Goal: Check status: Check status

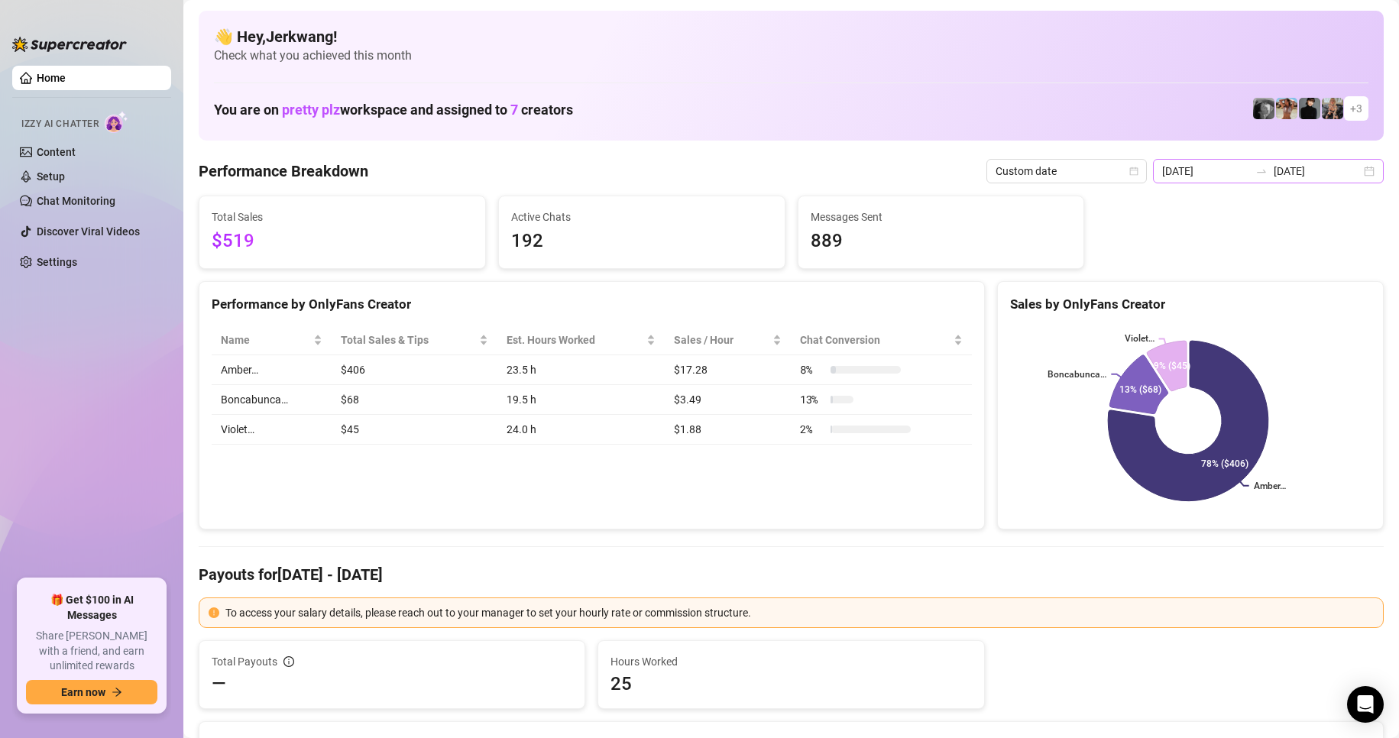
click at [1352, 170] on div "[DATE] [DATE]" at bounding box center [1268, 171] width 231 height 24
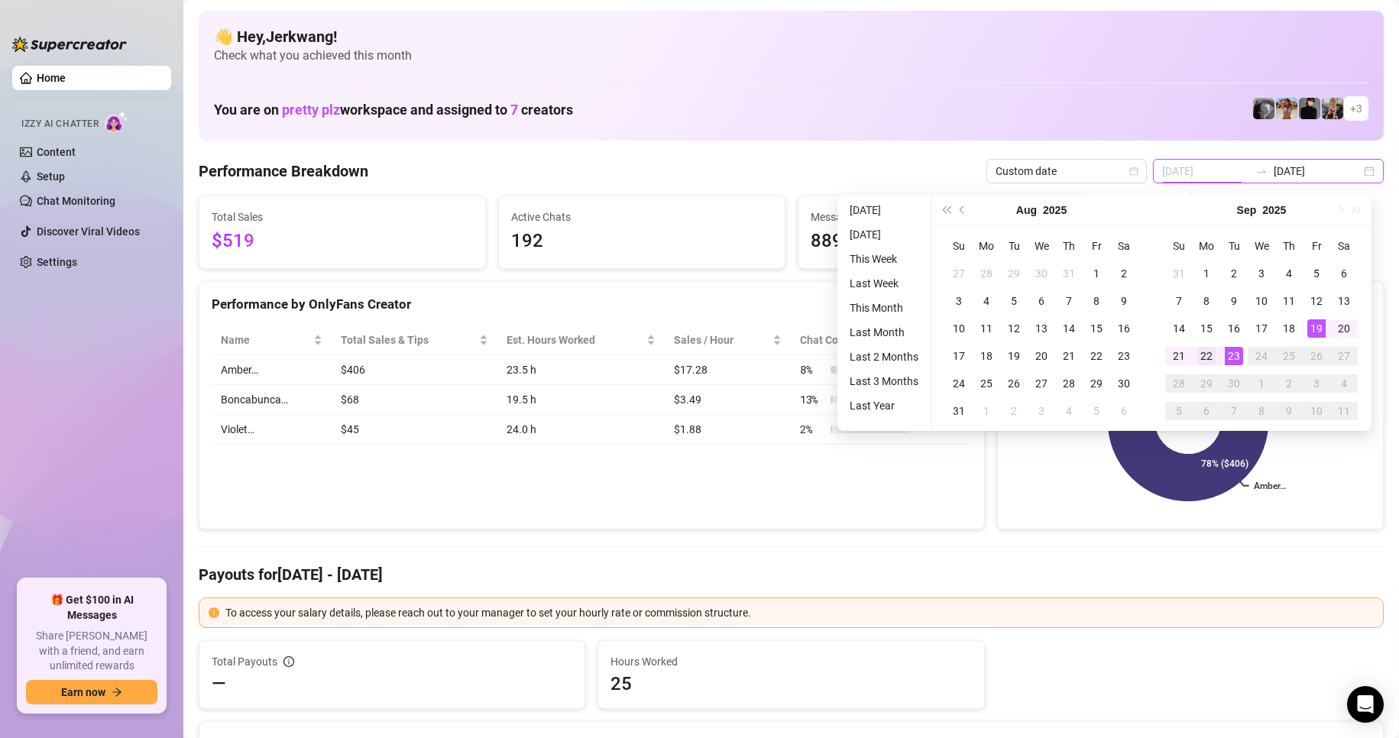
type input "[DATE]"
click at [1207, 353] on div "22" at bounding box center [1206, 356] width 18 height 18
type input "[DATE]"
click at [1231, 361] on div "23" at bounding box center [1234, 356] width 18 height 18
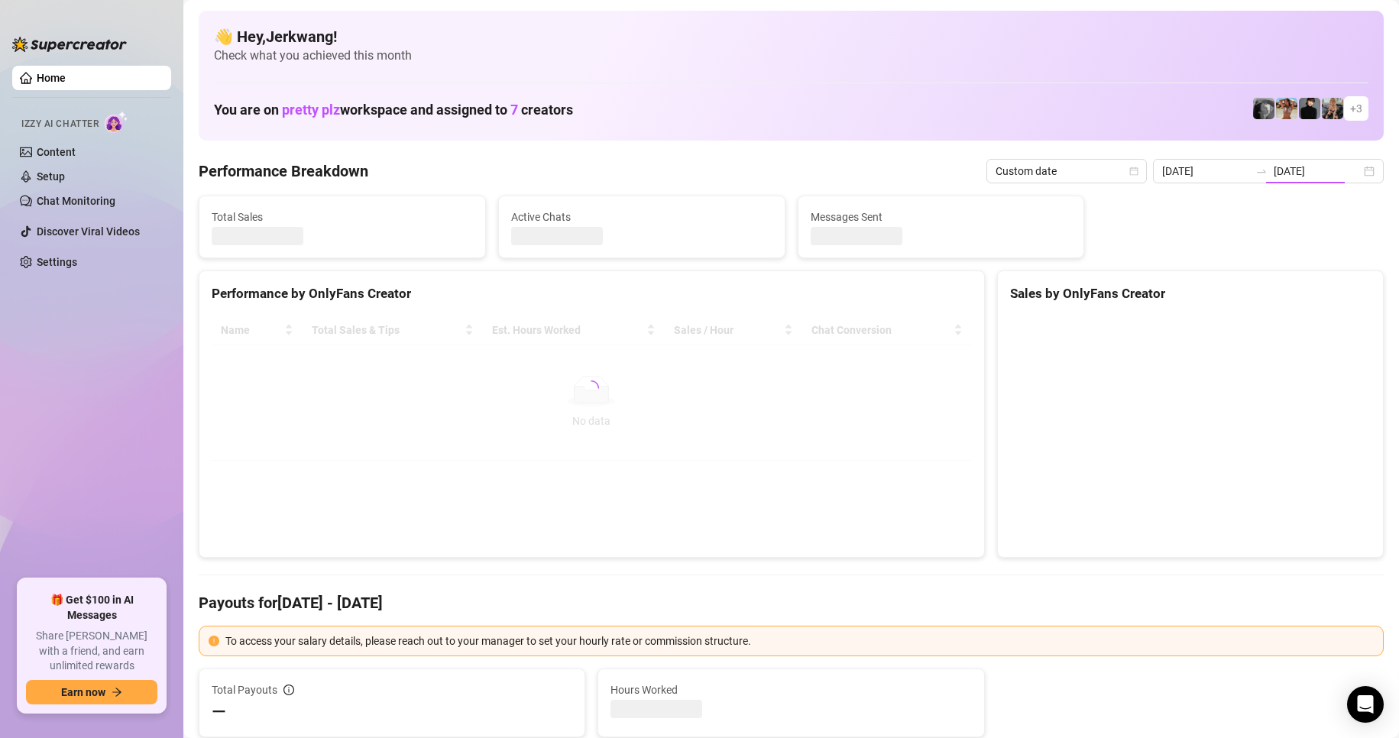
type input "[DATE]"
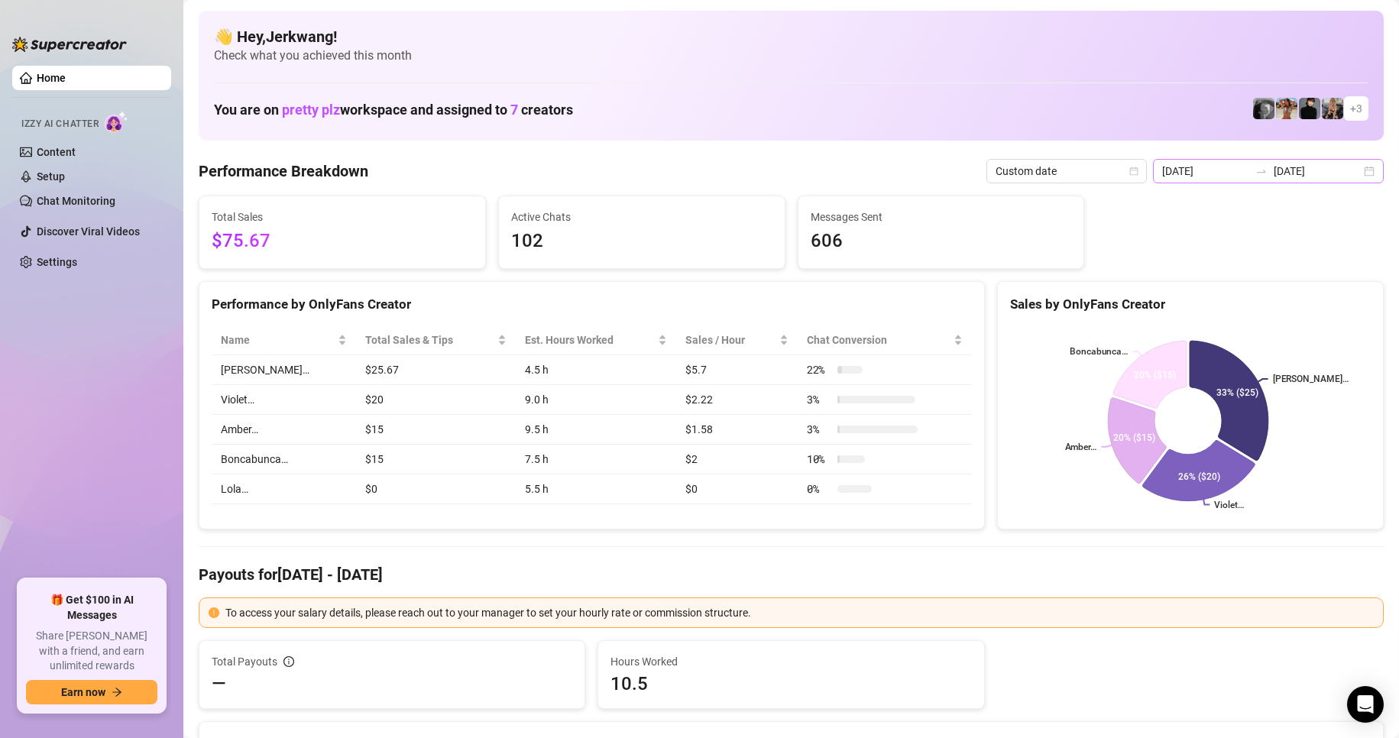
click at [1354, 174] on div "[DATE] [DATE]" at bounding box center [1268, 171] width 231 height 24
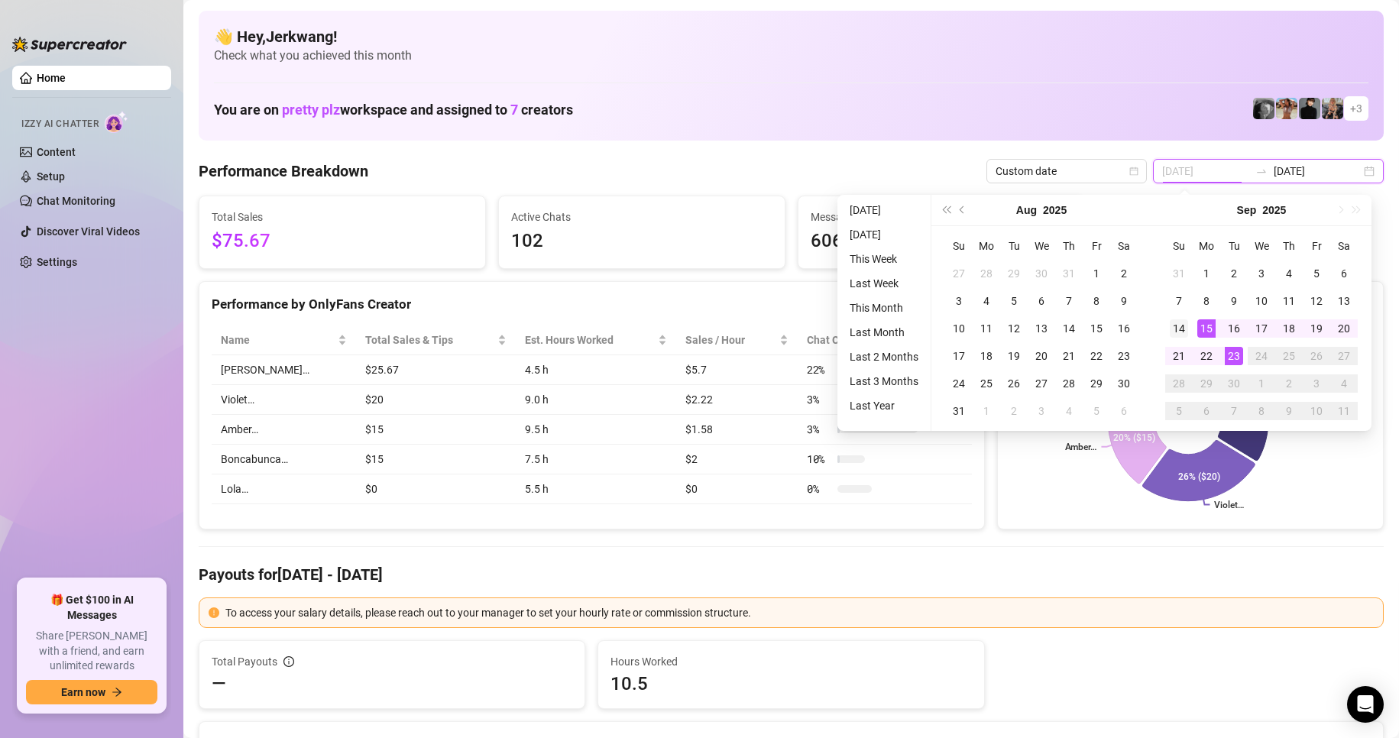
type input "[DATE]"
click at [1180, 328] on div "14" at bounding box center [1179, 328] width 18 height 18
type input "[DATE]"
click at [1342, 326] on div "20" at bounding box center [1344, 328] width 18 height 18
type input "[DATE]"
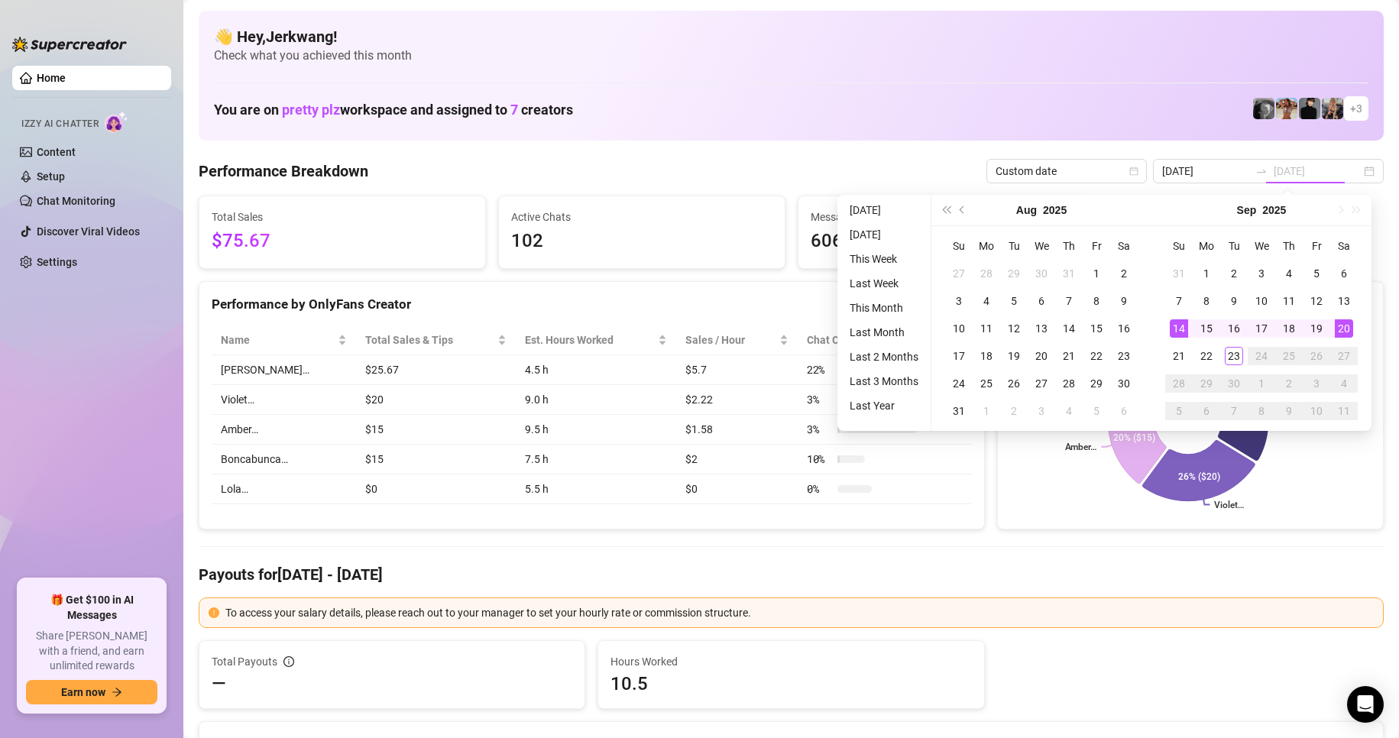
type input "[DATE]"
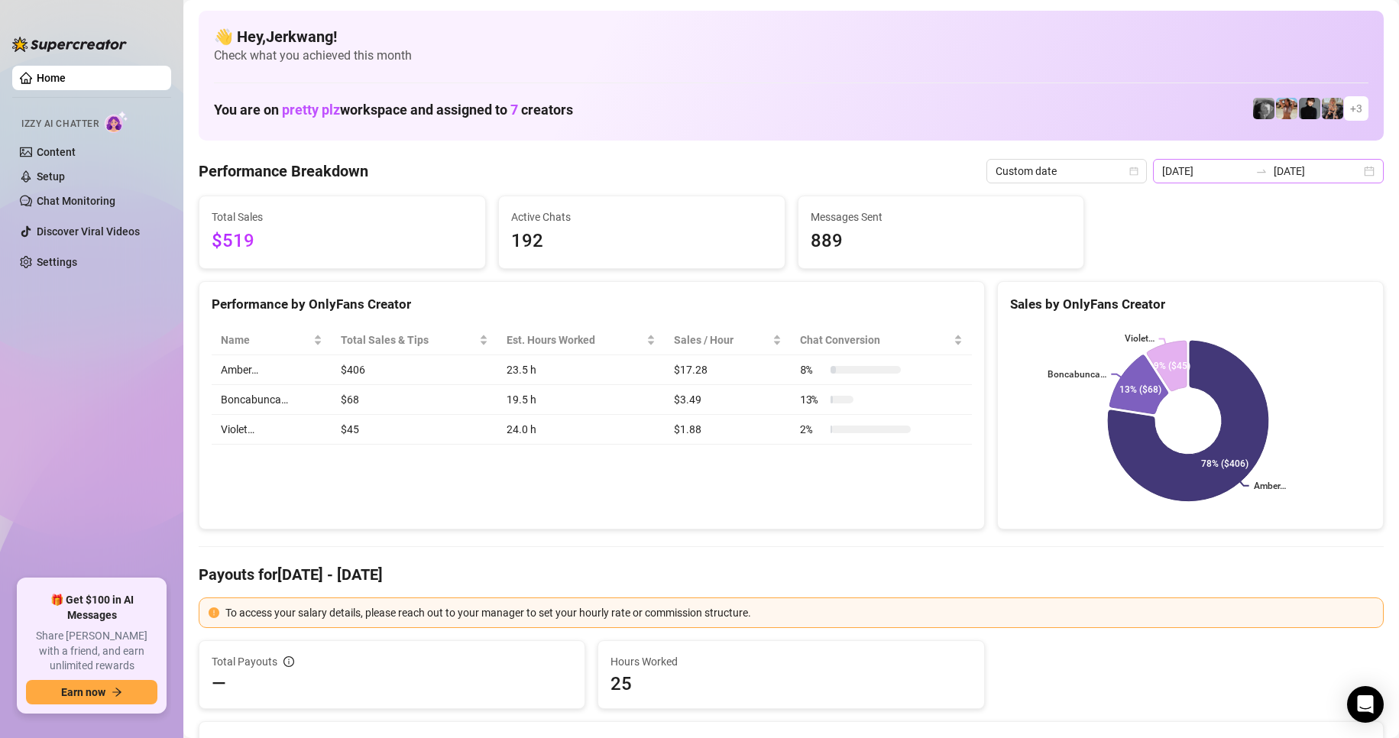
click at [1355, 170] on div "[DATE] [DATE]" at bounding box center [1268, 171] width 231 height 24
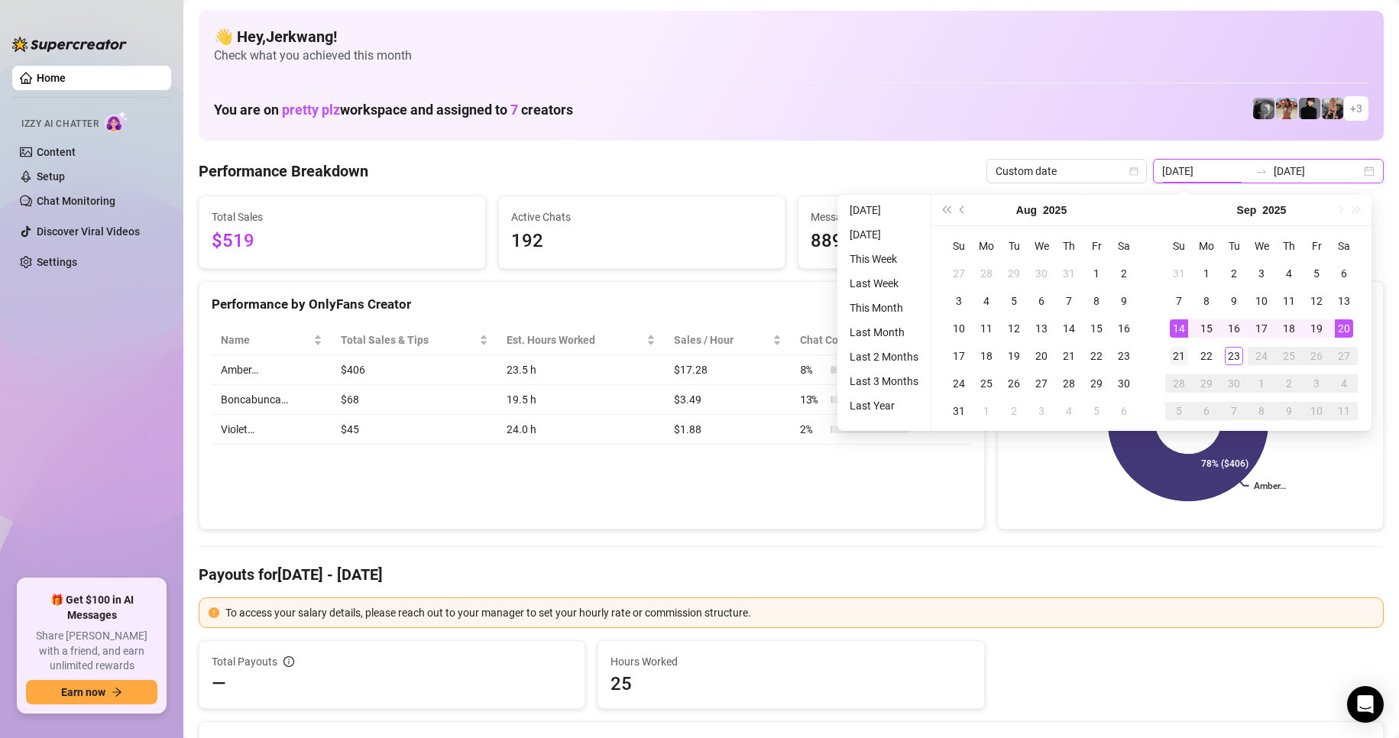
type input "[DATE]"
click at [1173, 358] on div "21" at bounding box center [1179, 356] width 18 height 18
type input "[DATE]"
click at [1230, 360] on div "23" at bounding box center [1234, 356] width 18 height 18
type input "[DATE]"
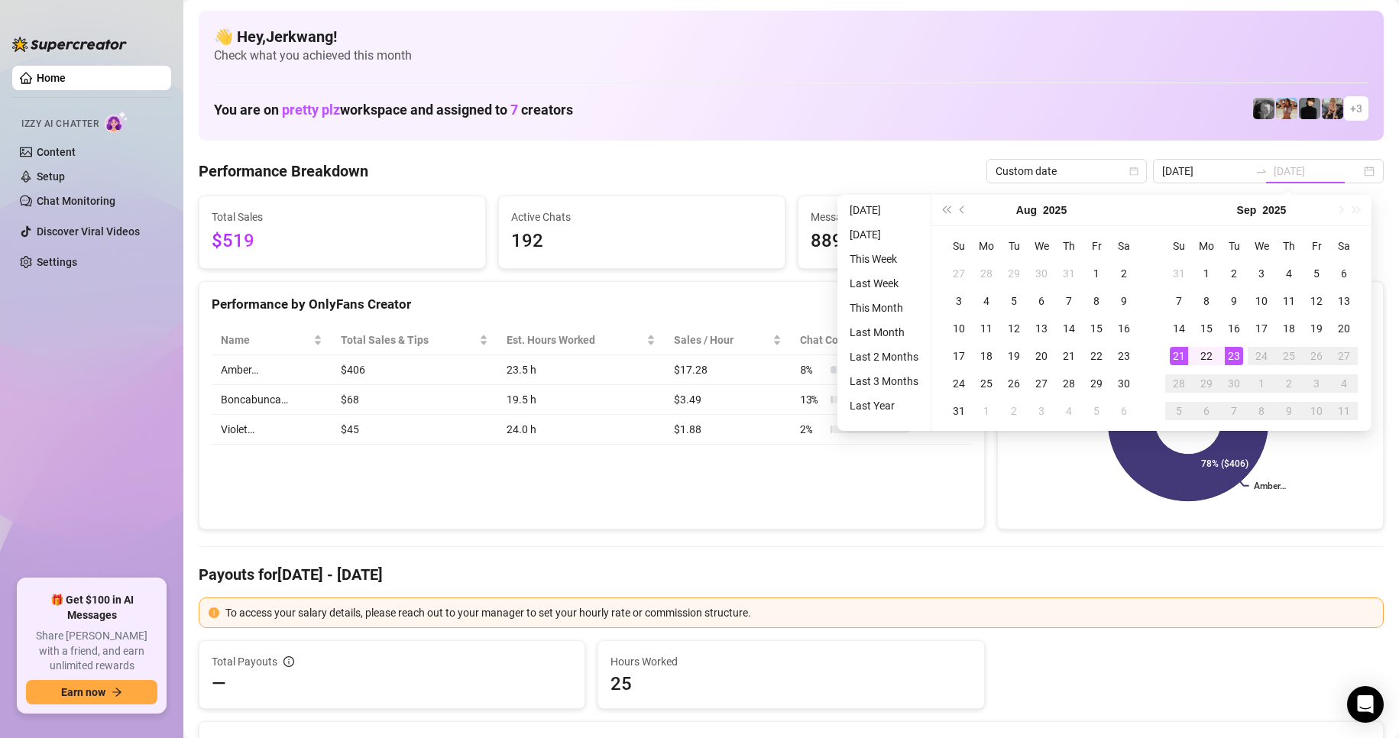
type input "[DATE]"
